Goal: Task Accomplishment & Management: Use online tool/utility

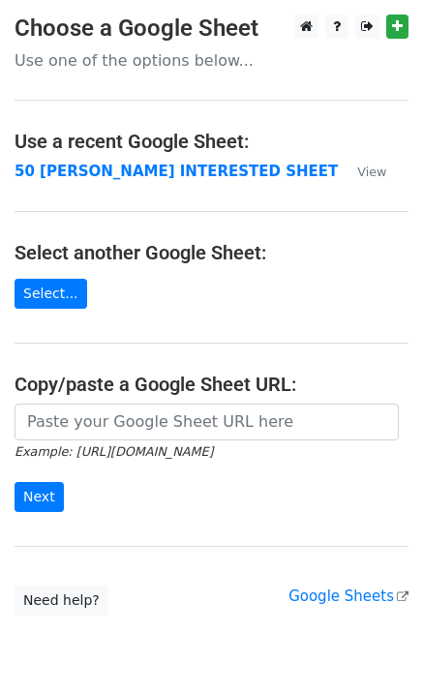
click at [59, 170] on strong "50 [PERSON_NAME] INTERESTED SHEET" at bounding box center [176, 171] width 323 height 17
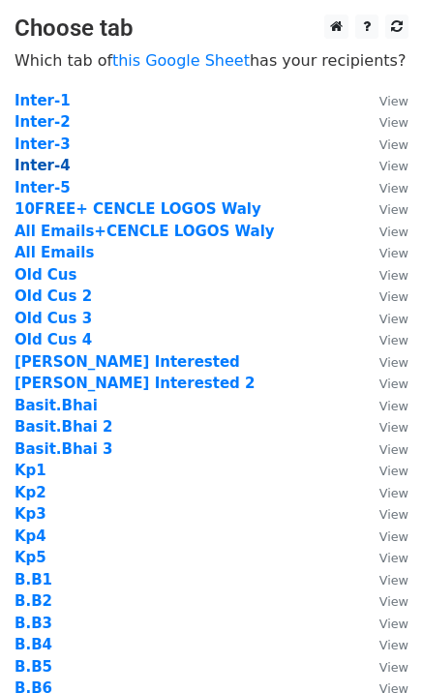
click at [55, 165] on strong "Inter-4" at bounding box center [43, 165] width 56 height 17
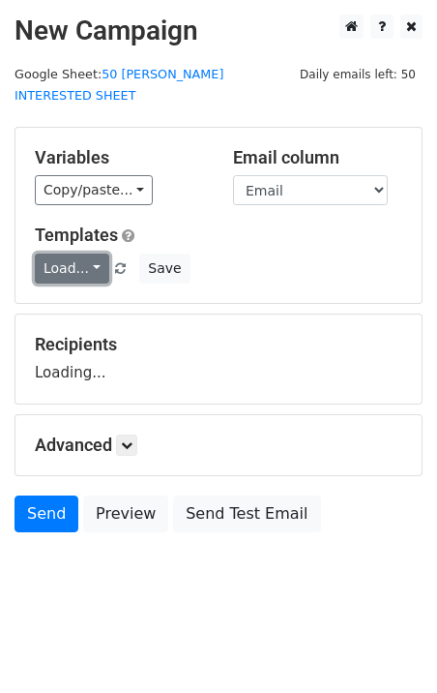
click at [75, 254] on link "Load..." at bounding box center [72, 269] width 75 height 30
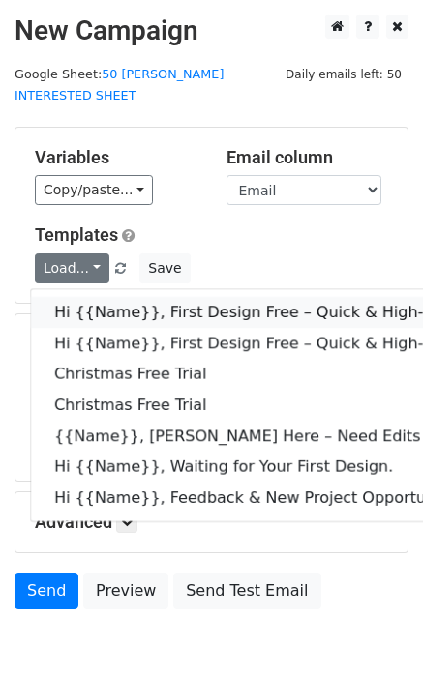
click at [132, 297] on link "Hi {{Name}}, First Design Free – Quick & High-Quality Digitizing!" at bounding box center [427, 312] width 793 height 31
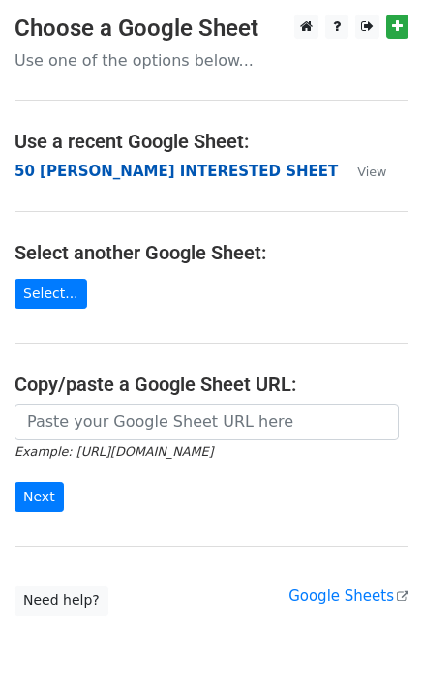
click at [61, 174] on strong "50 [PERSON_NAME] INTERESTED SHEET" at bounding box center [176, 171] width 323 height 17
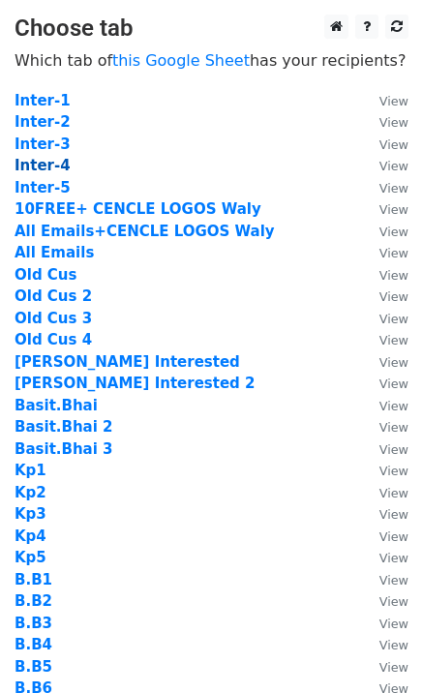
click at [55, 166] on strong "Inter-4" at bounding box center [43, 165] width 56 height 17
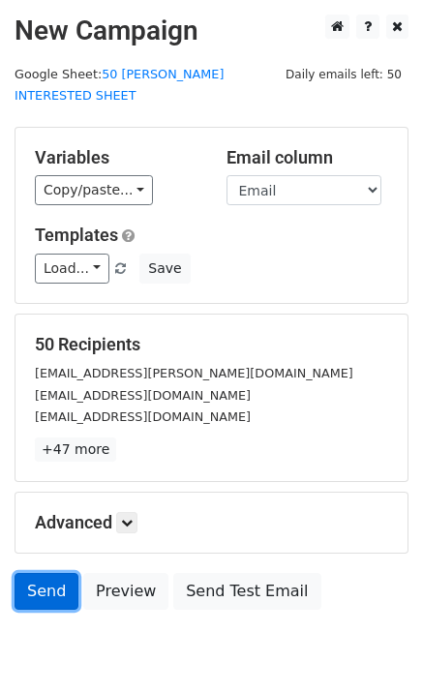
click at [37, 573] on link "Send" at bounding box center [47, 591] width 64 height 37
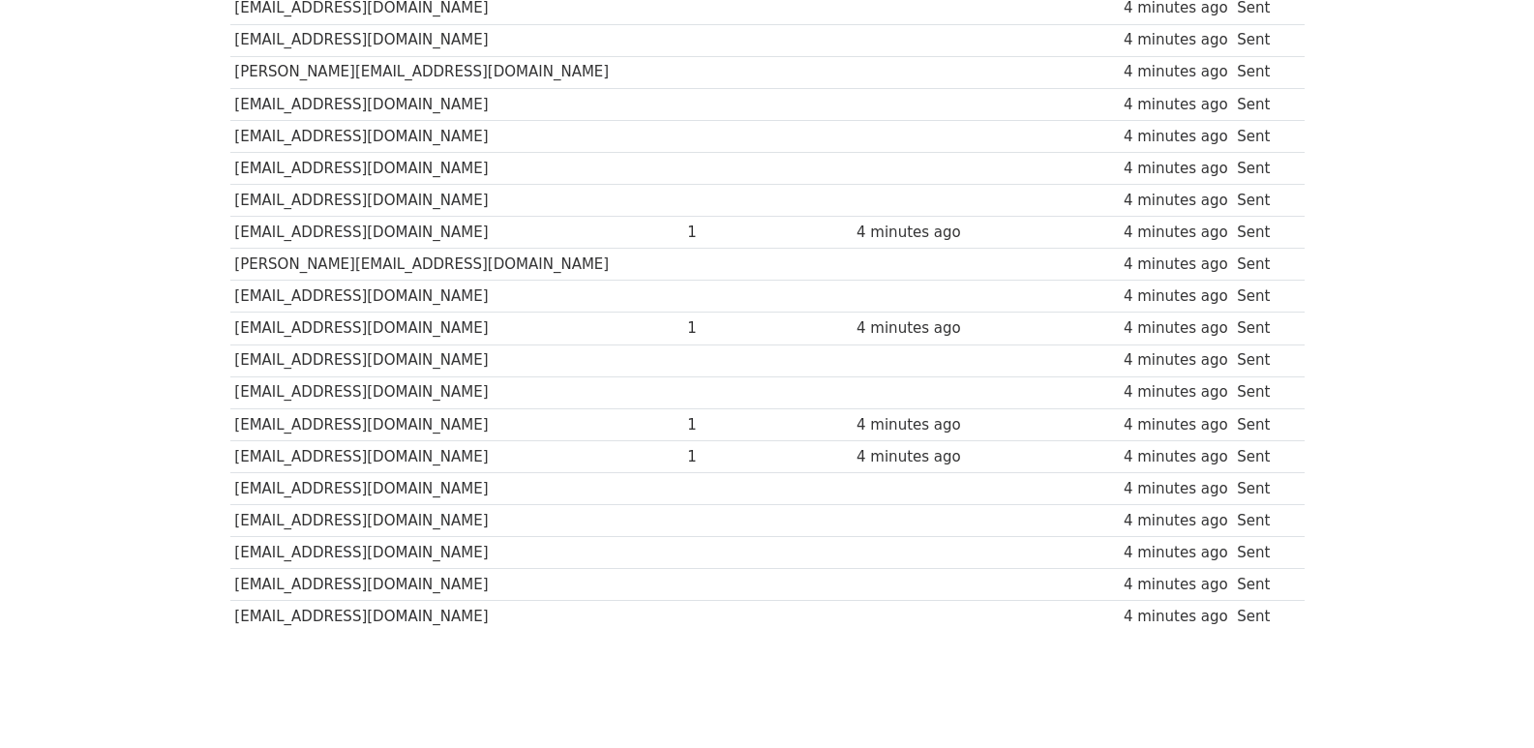
scroll to position [1347, 0]
